Goal: Task Accomplishment & Management: Manage account settings

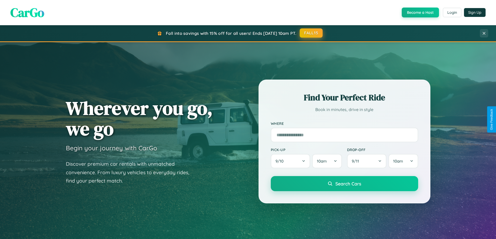
click at [311, 33] on button "FALL15" at bounding box center [311, 32] width 23 height 9
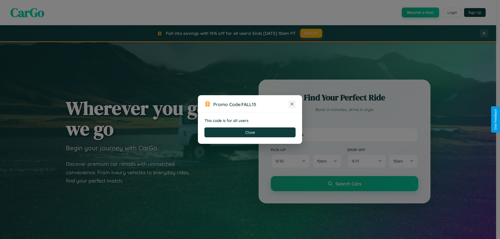
click at [292, 104] on icon at bounding box center [291, 103] width 5 height 5
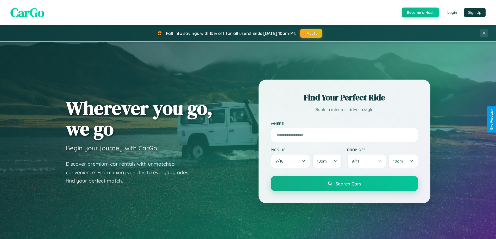
scroll to position [458, 0]
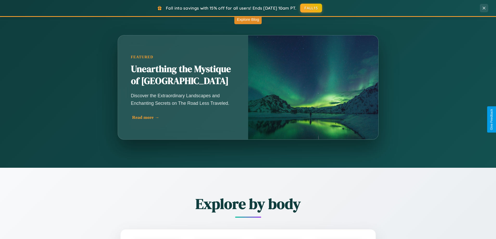
click at [183, 117] on div "Read more →" at bounding box center [184, 117] width 104 height 5
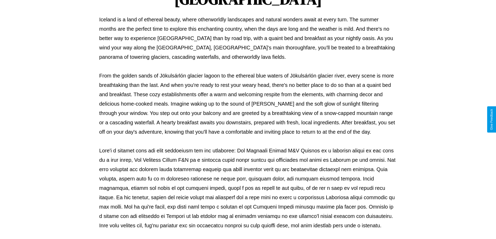
scroll to position [168, 0]
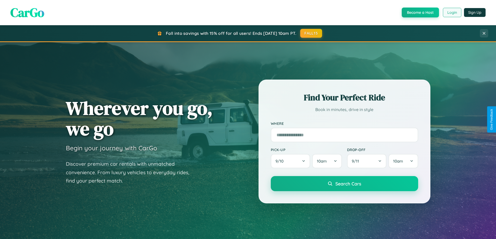
click at [452, 12] on button "Login" at bounding box center [452, 12] width 18 height 9
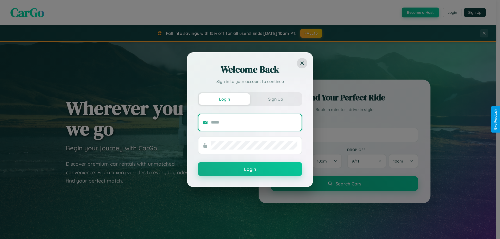
click at [254, 122] on input "text" at bounding box center [254, 122] width 86 height 8
type input "**********"
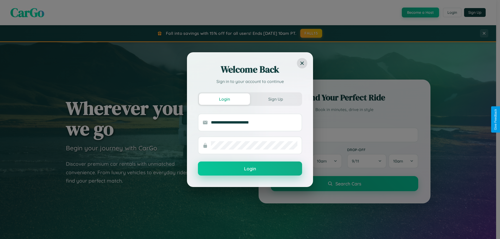
click at [250, 169] on button "Login" at bounding box center [250, 169] width 104 height 14
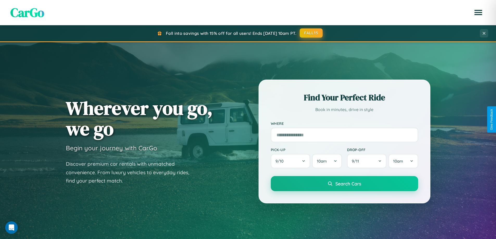
click at [311, 33] on button "FALL15" at bounding box center [311, 32] width 23 height 9
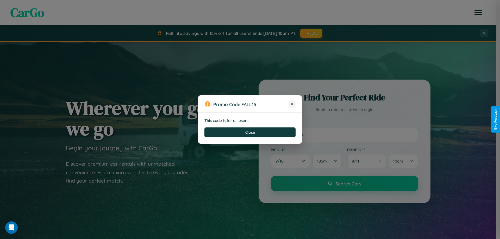
click at [292, 104] on icon at bounding box center [291, 103] width 5 height 5
